Goal: Information Seeking & Learning: Learn about a topic

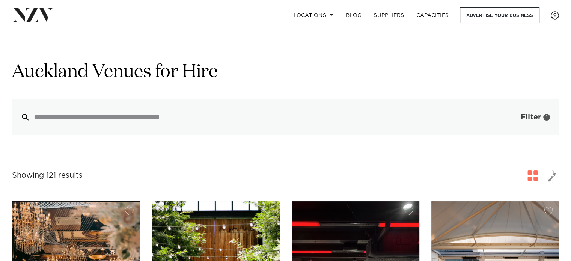
click at [532, 116] on span "Filter" at bounding box center [531, 117] width 20 height 8
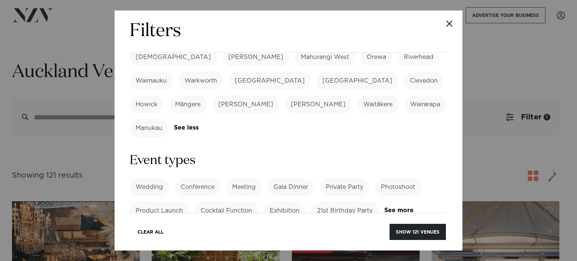
scroll to position [279, 0]
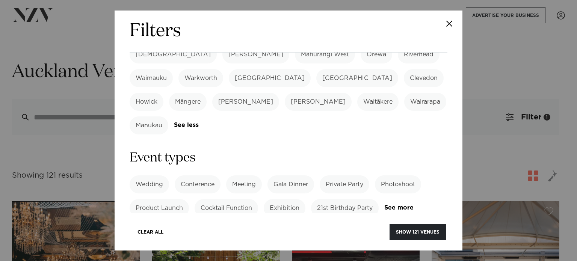
click at [349, 175] on label "Private Party" at bounding box center [345, 184] width 50 height 18
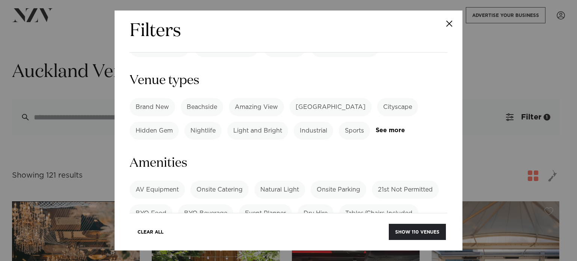
scroll to position [439, 0]
click at [151, 228] on link "See more" at bounding box center [159, 231] width 59 height 6
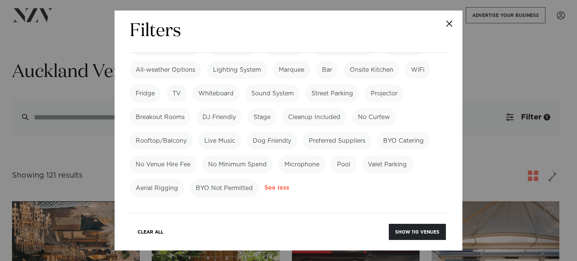
scroll to position [660, 0]
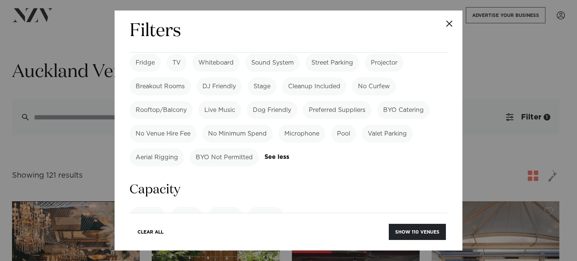
click at [147, 207] on label "Cocktail" at bounding box center [148, 216] width 36 height 18
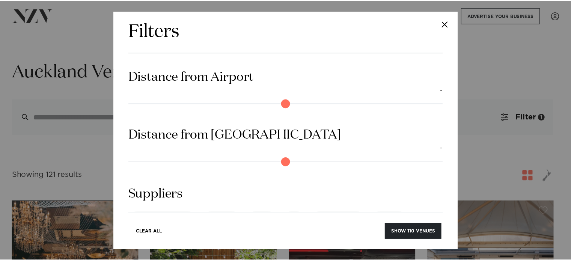
scroll to position [862, 0]
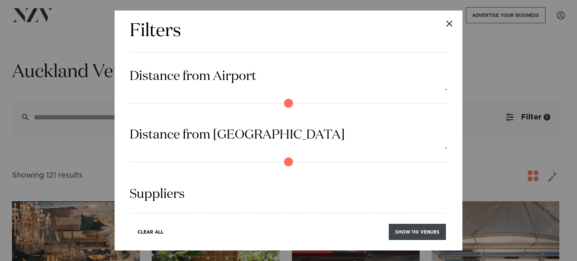
click at [423, 227] on button "Show 110 venues" at bounding box center [417, 232] width 57 height 16
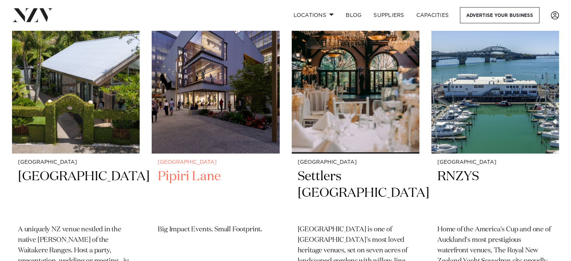
scroll to position [2239, 0]
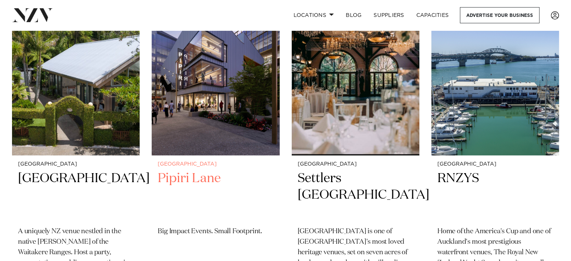
click at [187, 170] on h2 "Pipiri Lane" at bounding box center [216, 195] width 116 height 51
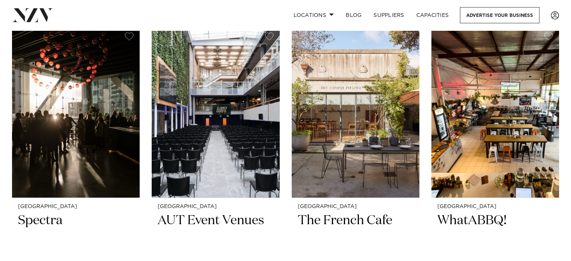
scroll to position [3534, 0]
click at [338, 212] on h2 "The French Cafe" at bounding box center [356, 237] width 116 height 51
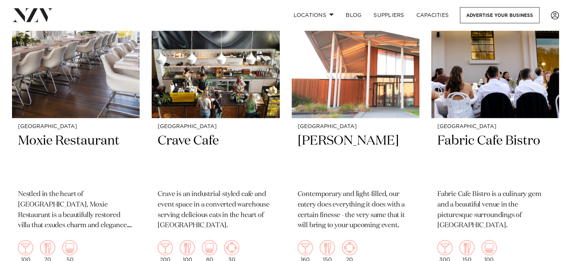
scroll to position [3959, 0]
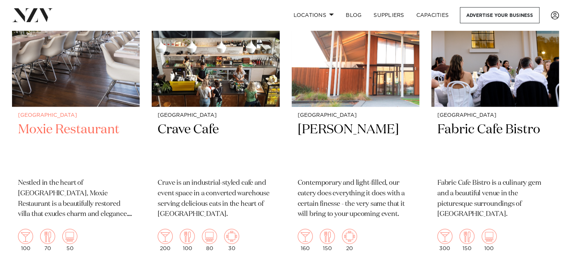
click at [106, 121] on h2 "Moxie Restaurant" at bounding box center [76, 146] width 116 height 51
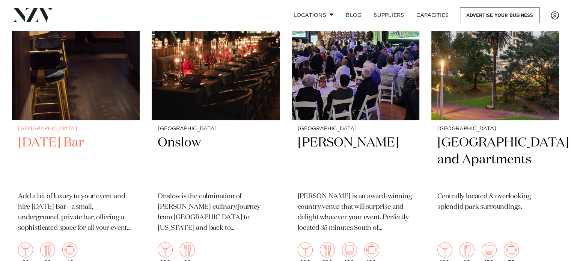
scroll to position [6954, 0]
click at [64, 134] on h2 "Thursday Bar" at bounding box center [76, 159] width 116 height 51
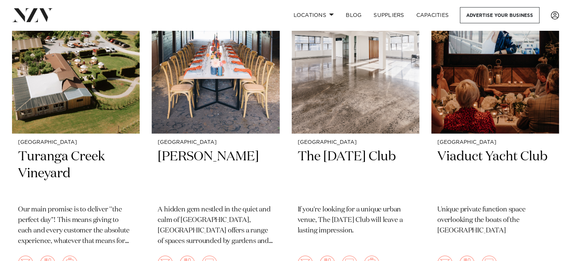
scroll to position [7608, 0]
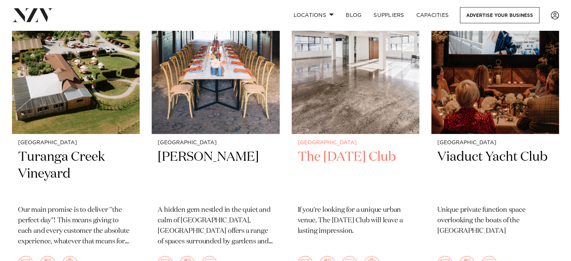
click at [349, 149] on h2 "The Tuesday Club" at bounding box center [356, 174] width 116 height 51
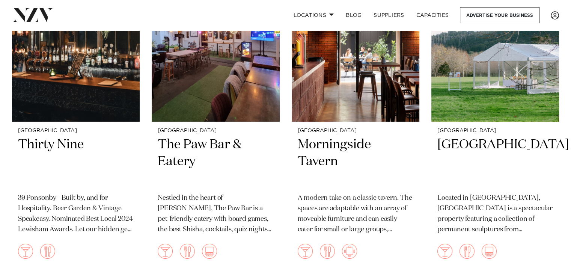
scroll to position [8289, 0]
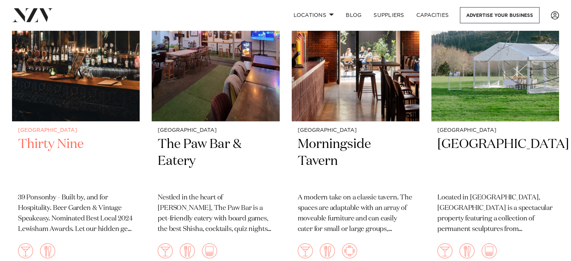
click at [67, 136] on h2 "Thirty Nine" at bounding box center [76, 161] width 116 height 51
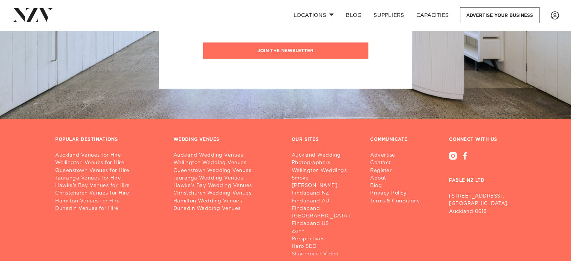
scroll to position [9740, 0]
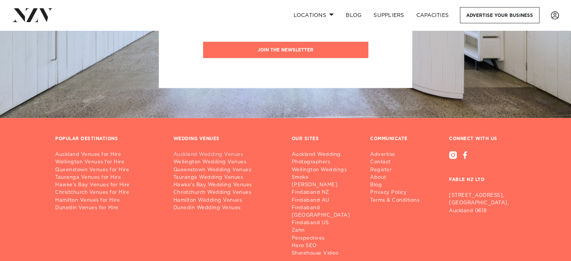
click at [212, 151] on link "Auckland Wedding Venues" at bounding box center [227, 155] width 106 height 8
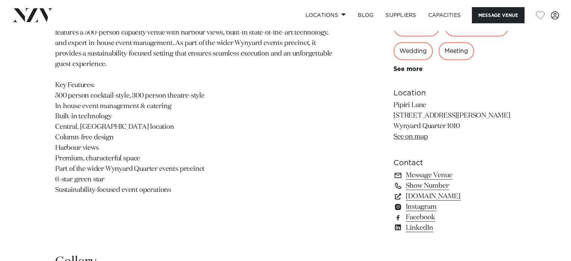
scroll to position [457, 0]
click at [439, 195] on link "precinctflex.co.nz" at bounding box center [455, 196] width 122 height 11
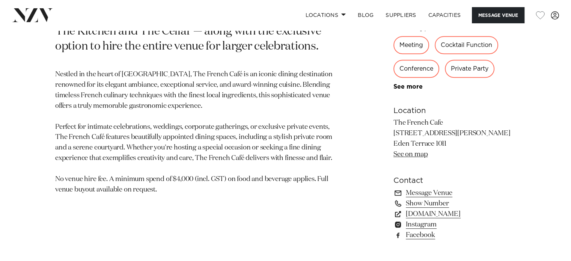
scroll to position [470, 0]
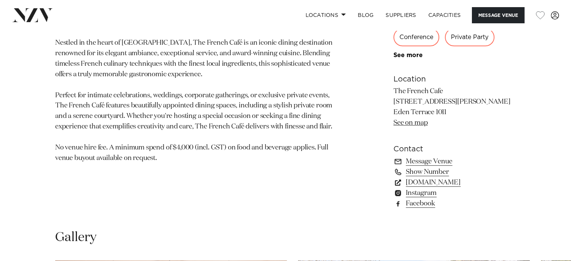
click at [469, 183] on link "www.thefrenchcafe.co.nz" at bounding box center [455, 182] width 122 height 11
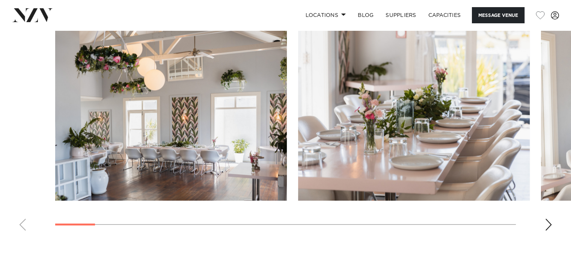
scroll to position [766, 0]
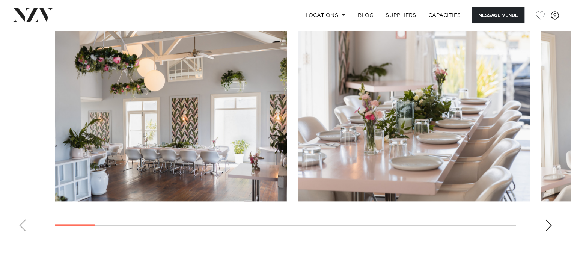
click at [551, 227] on div "Next slide" at bounding box center [549, 225] width 8 height 12
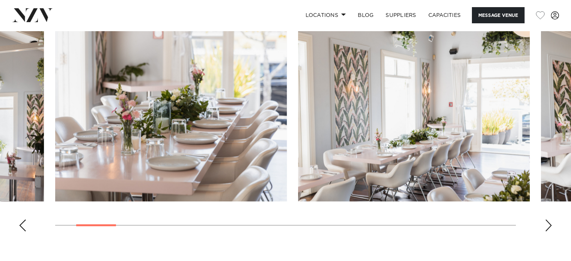
click at [551, 227] on div "Next slide" at bounding box center [549, 225] width 8 height 12
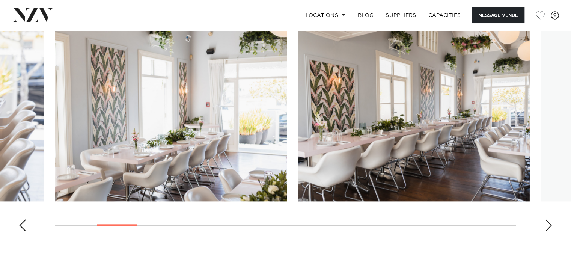
click at [551, 227] on div "Next slide" at bounding box center [549, 225] width 8 height 12
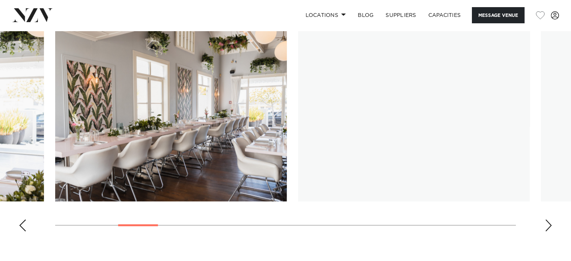
click at [551, 227] on div "Next slide" at bounding box center [549, 225] width 8 height 12
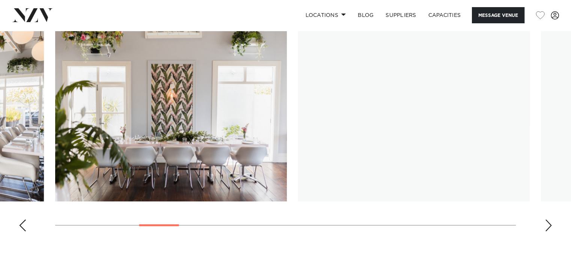
click at [551, 227] on div "Next slide" at bounding box center [549, 225] width 8 height 12
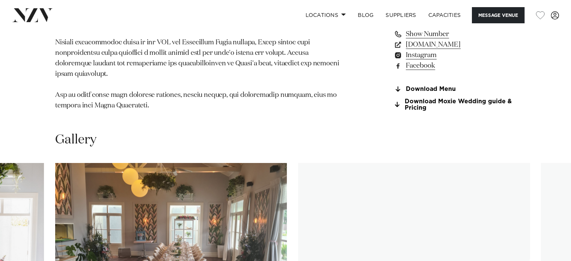
scroll to position [606, 0]
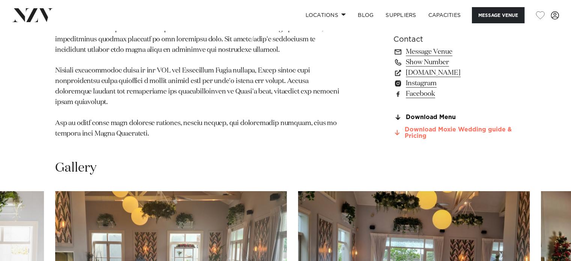
click at [432, 127] on link "Download Moxie Wedding guide & Pricing" at bounding box center [455, 133] width 122 height 13
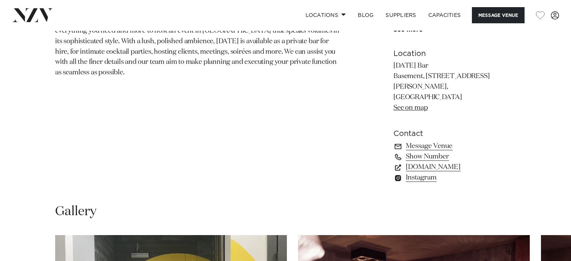
scroll to position [491, 0]
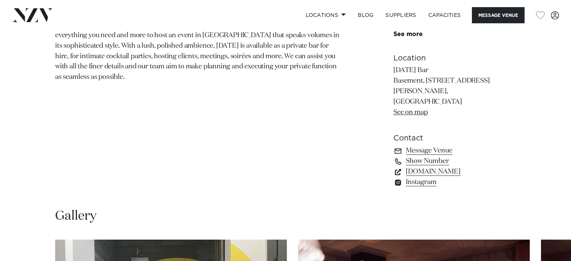
click at [430, 166] on link "thursdaybar.co.nz" at bounding box center [455, 171] width 122 height 11
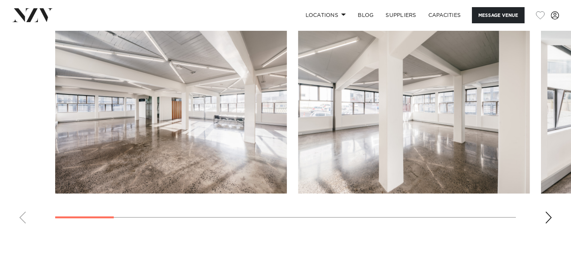
scroll to position [697, 0]
click at [548, 216] on div "Next slide" at bounding box center [549, 217] width 8 height 12
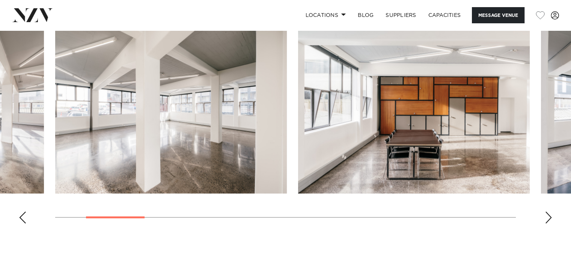
click at [548, 216] on div "Next slide" at bounding box center [549, 217] width 8 height 12
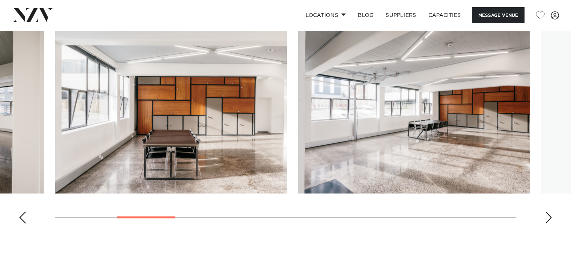
click at [548, 216] on div "Next slide" at bounding box center [549, 217] width 8 height 12
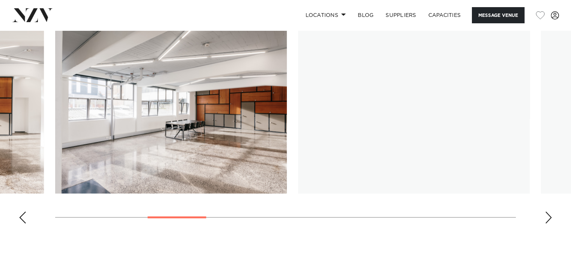
click at [548, 216] on div "Next slide" at bounding box center [549, 217] width 8 height 12
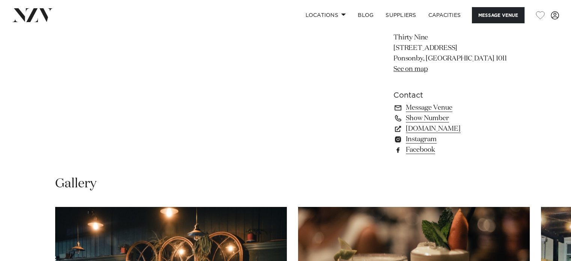
scroll to position [524, 0]
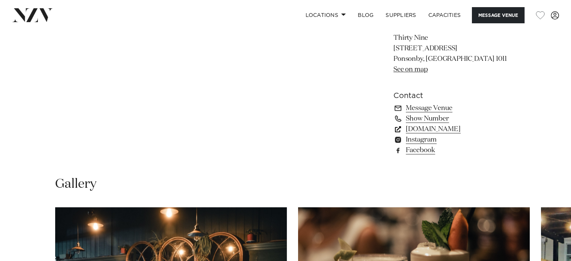
click at [441, 127] on link "[DOMAIN_NAME]" at bounding box center [455, 129] width 122 height 11
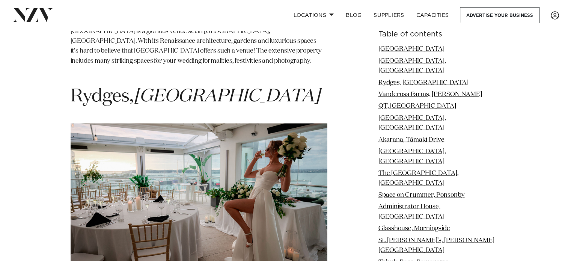
scroll to position [1493, 0]
